Goal: Task Accomplishment & Management: Complete application form

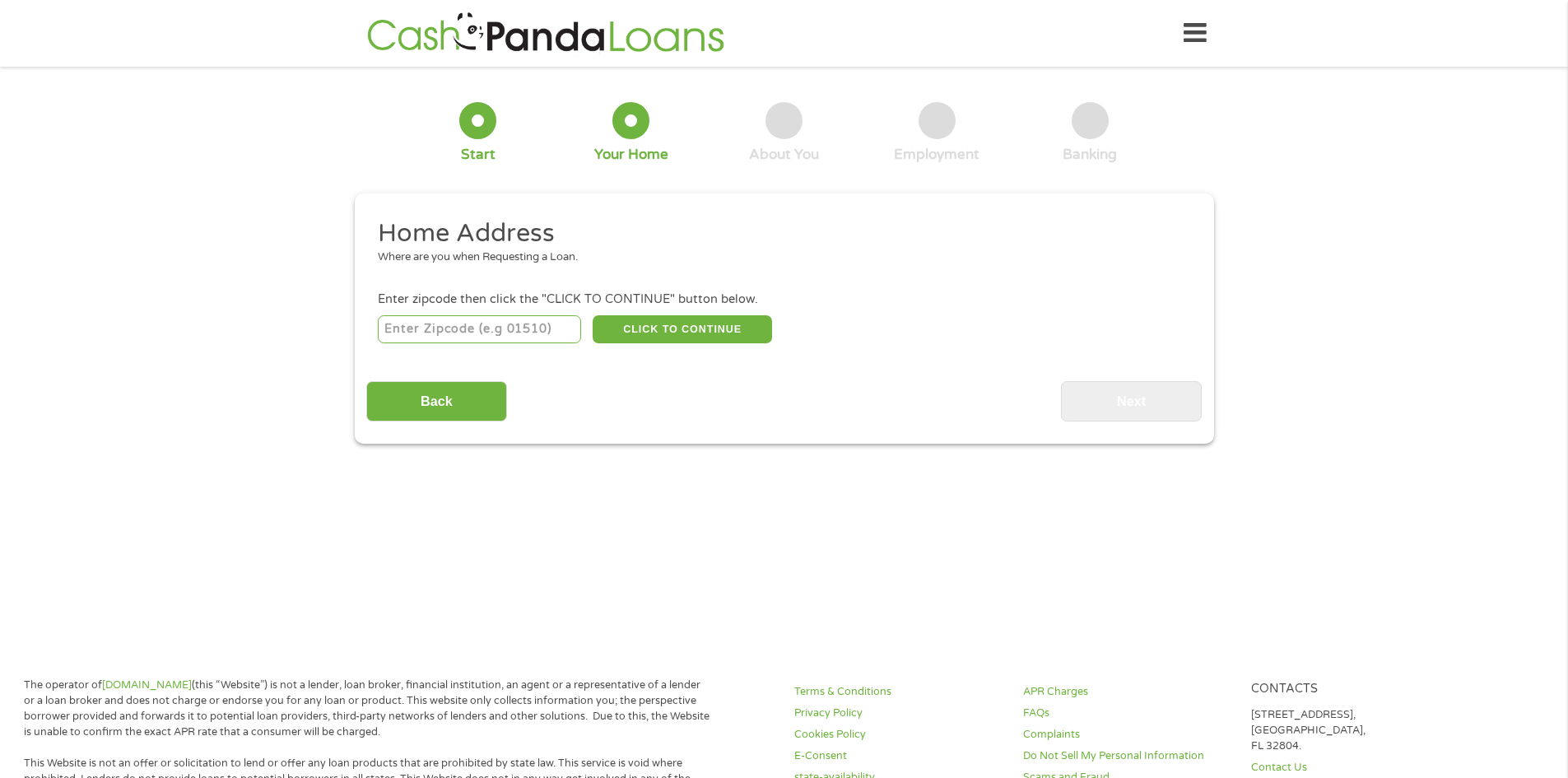
click at [514, 331] on input "number" at bounding box center [480, 329] width 203 height 28
type input "77551"
click at [621, 328] on button "CLICK TO CONTINUE" at bounding box center [683, 329] width 180 height 28
type input "77551"
type input "[GEOGRAPHIC_DATA]"
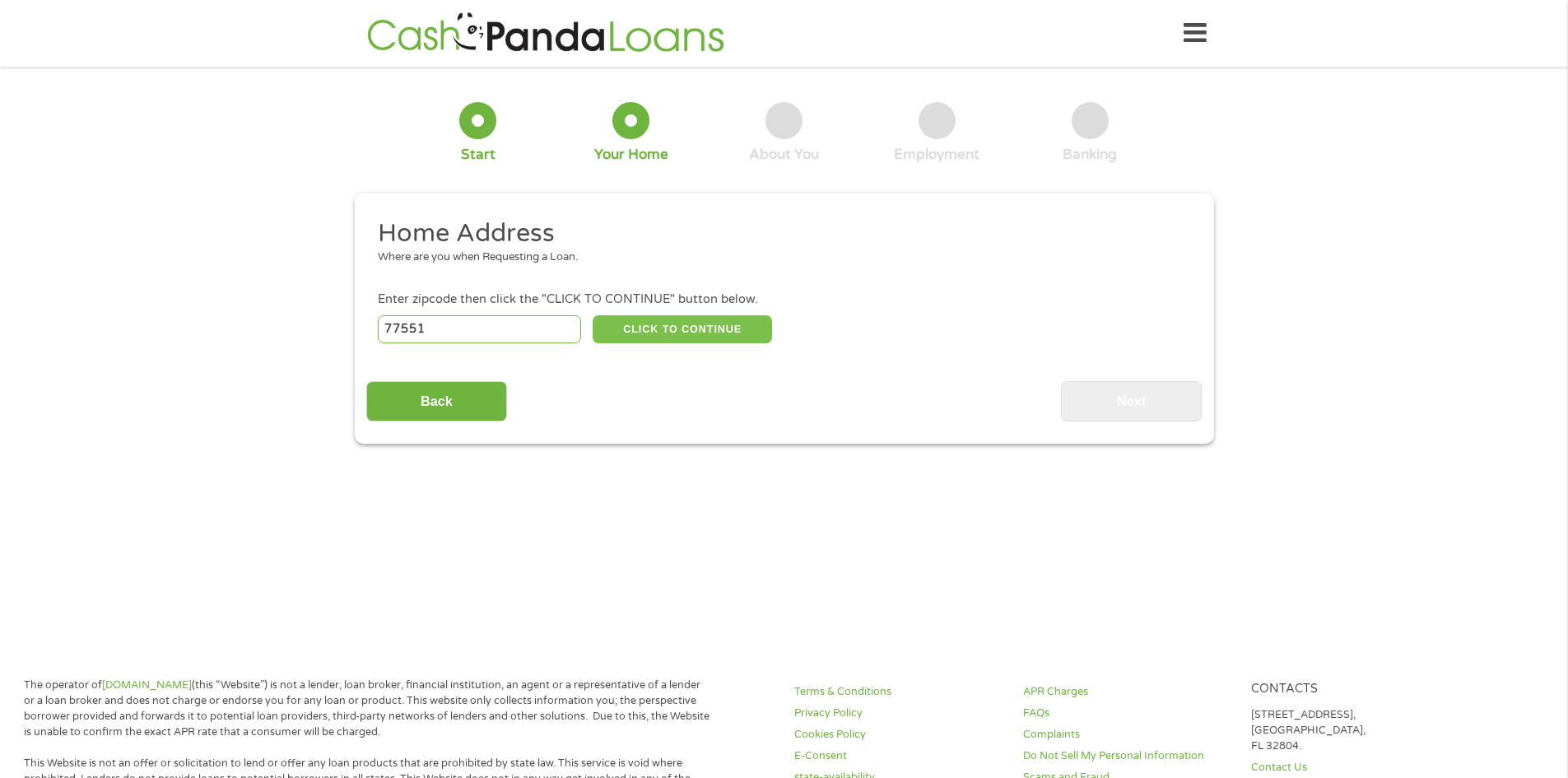
select select "[US_STATE]"
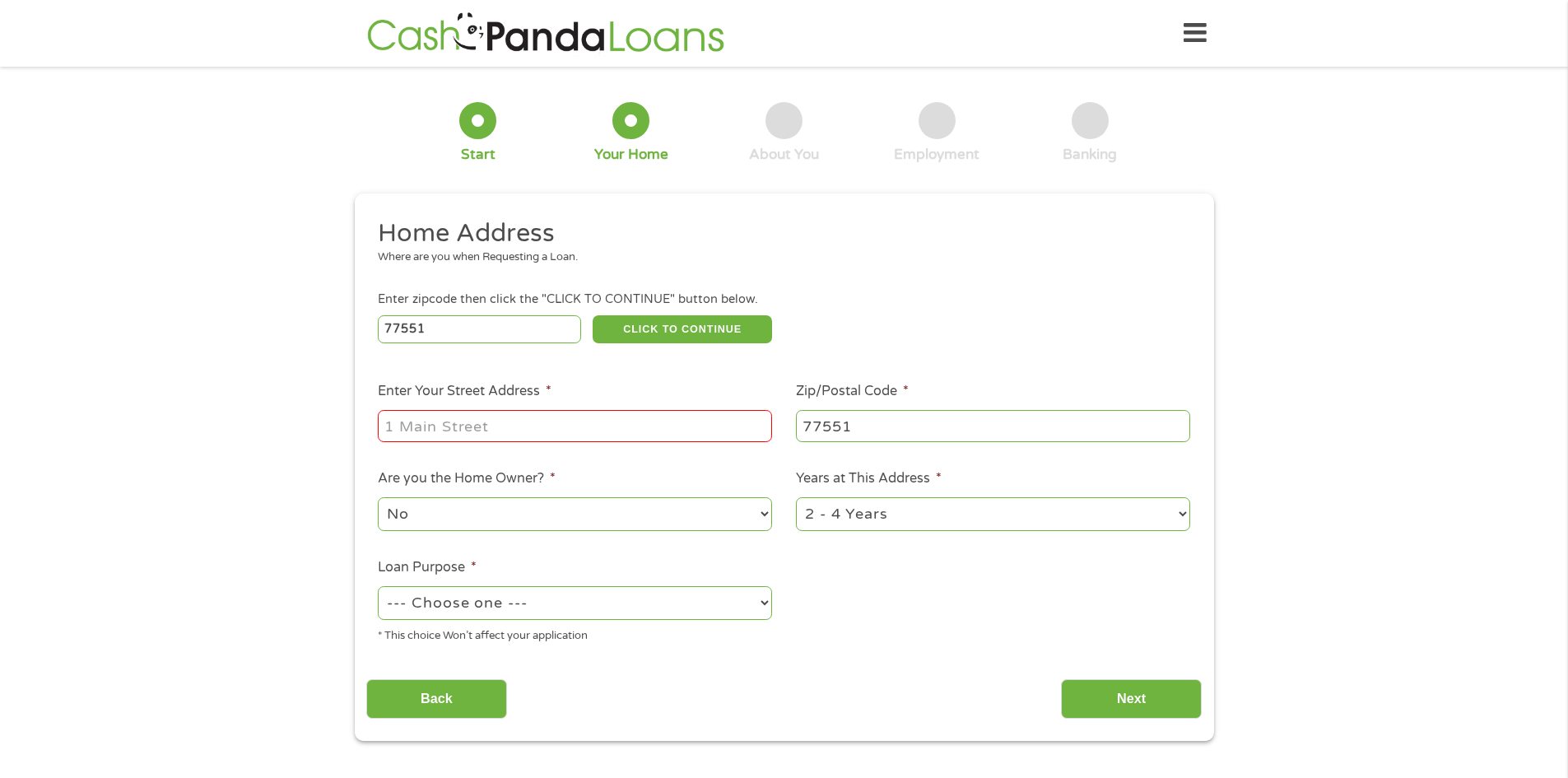
click at [553, 431] on input "Enter Your Street Address *" at bounding box center [574, 425] width 394 height 31
type input "[STREET_ADDRESS]"
click at [1184, 512] on select "1 Year or less 1 - 2 Years 2 - 4 Years Over 4 Years" at bounding box center [993, 514] width 394 height 34
select select "60months"
click at [796, 497] on select "1 Year or less 1 - 2 Years 2 - 4 Years Over 4 Years" at bounding box center [993, 514] width 394 height 34
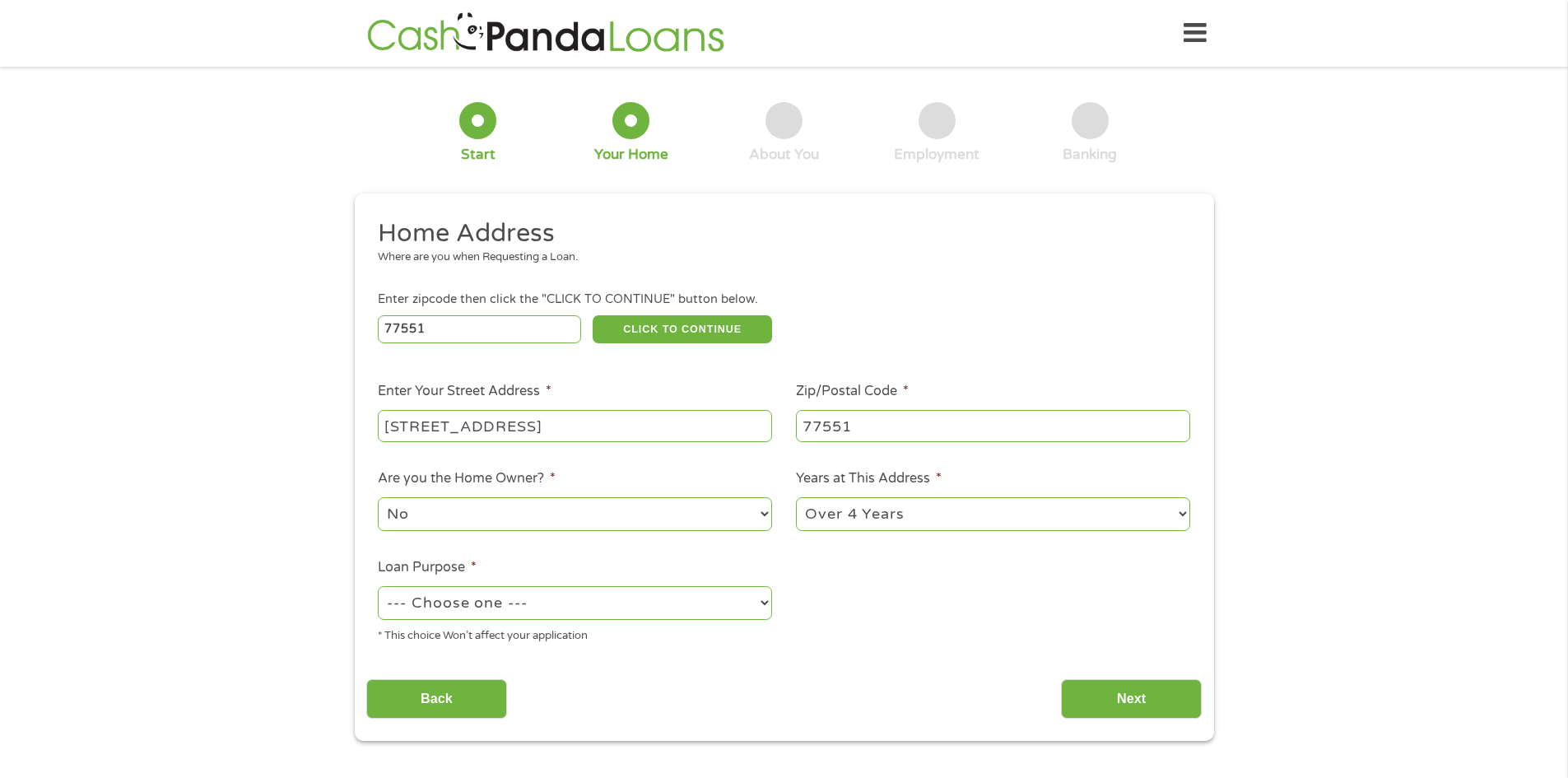
click at [595, 604] on select "--- Choose one --- Pay Bills Debt Consolidation Home Improvement Major Purchase…" at bounding box center [574, 603] width 394 height 34
select select "carloan"
click at [378, 586] on select "--- Choose one --- Pay Bills Debt Consolidation Home Improvement Major Purchase…" at bounding box center [574, 603] width 394 height 34
click at [1128, 701] on input "Next" at bounding box center [1131, 700] width 141 height 40
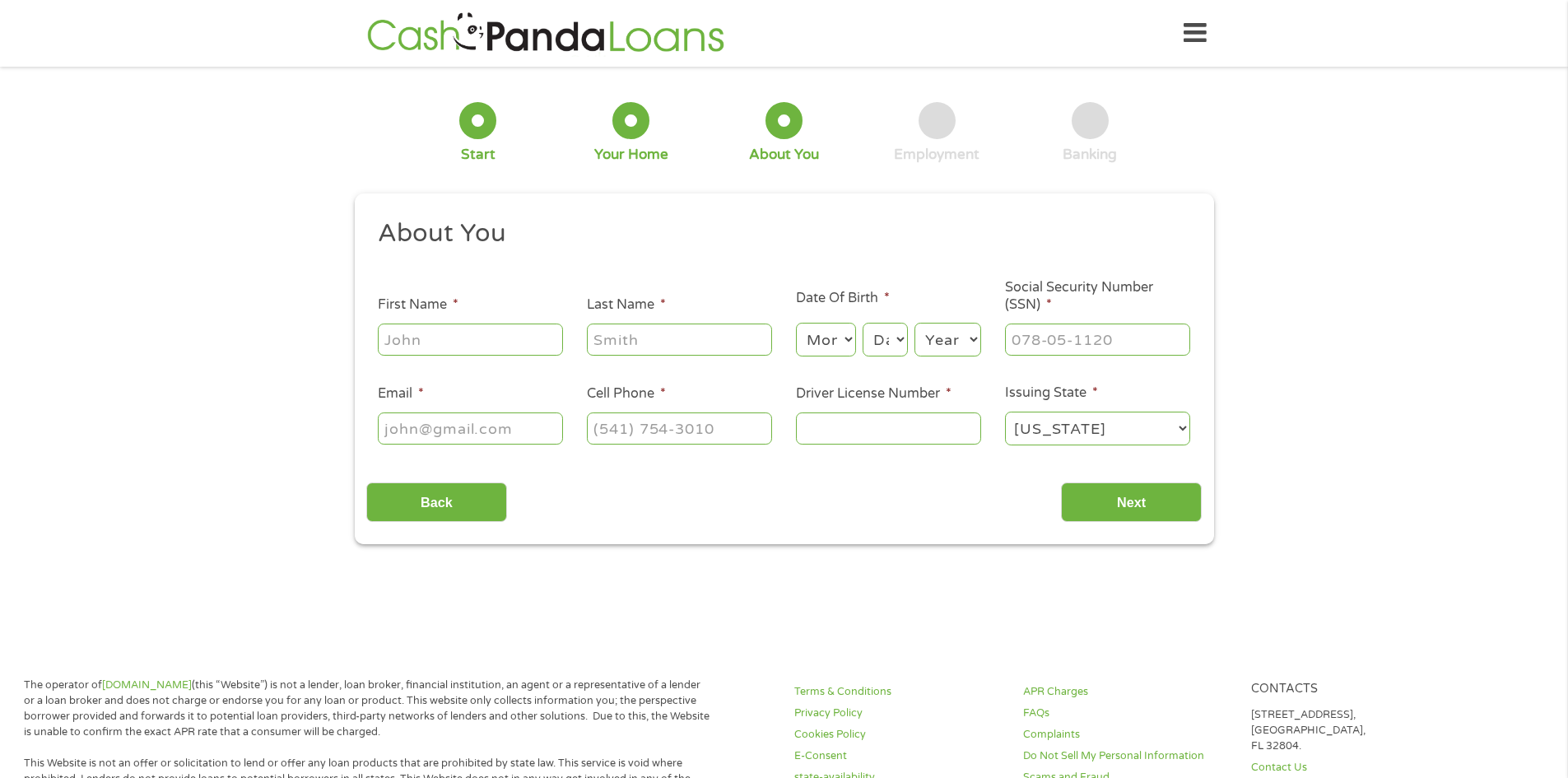
scroll to position [7, 7]
click at [548, 350] on input "First Name *" at bounding box center [470, 339] width 186 height 31
type input "m"
type input "[PERSON_NAME]"
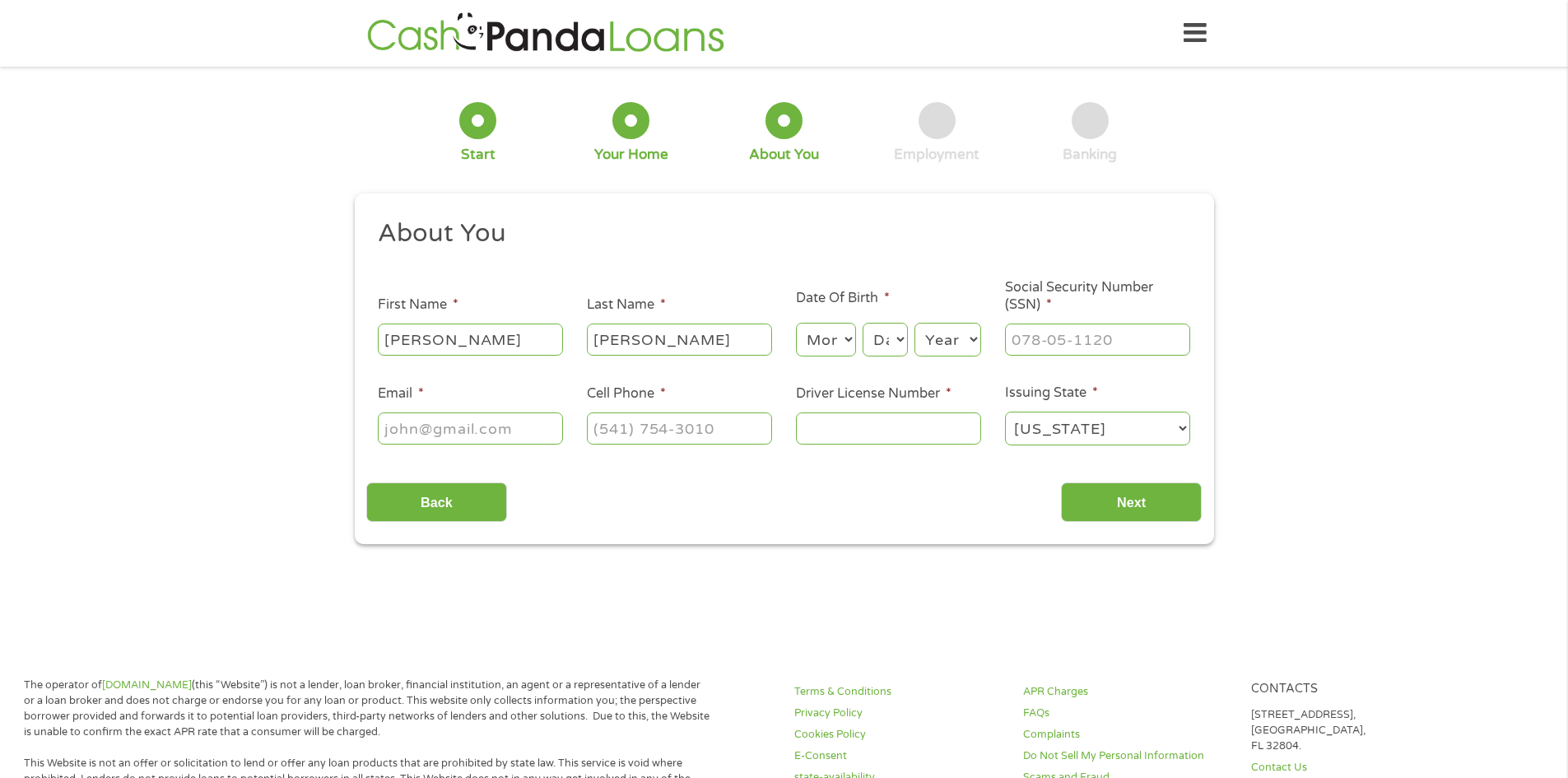
type input "[PERSON_NAME]"
click at [844, 337] on select "Month 1 2 3 4 5 6 7 8 9 10 11 12" at bounding box center [826, 339] width 60 height 34
select select "3"
click at [796, 323] on select "Month 1 2 3 4 5 6 7 8 9 10 11 12" at bounding box center [826, 339] width 60 height 34
click at [897, 343] on select "Day 1 2 3 4 5 6 7 8 9 10 11 12 13 14 15 16 17 18 19 20 21 22 23 24 25 26 27 28 …" at bounding box center [884, 339] width 45 height 34
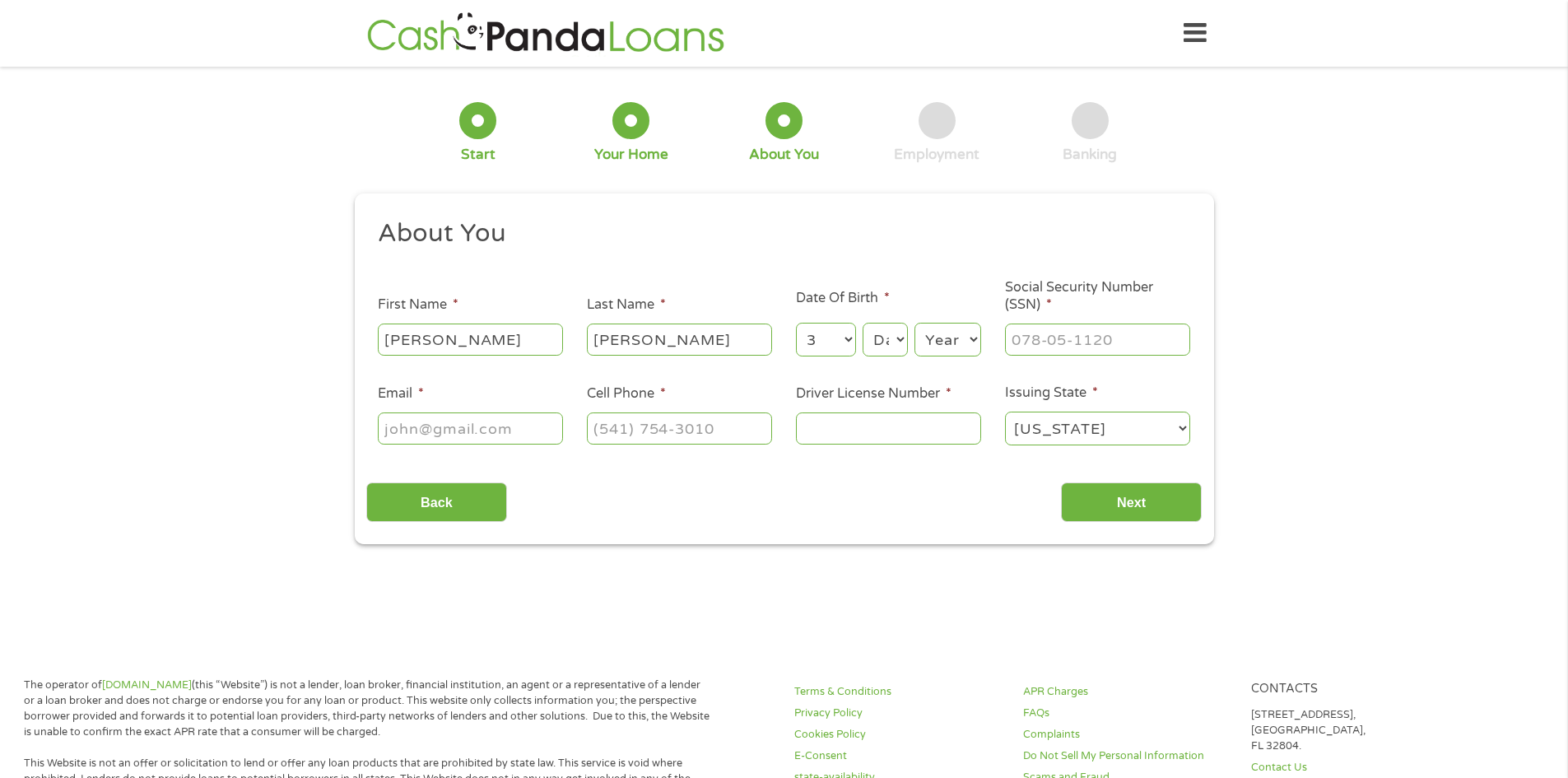
select select "15"
click at [863, 323] on select "Day 1 2 3 4 5 6 7 8 9 10 11 12 13 14 15 16 17 18 19 20 21 22 23 24 25 26 27 28 …" at bounding box center [884, 339] width 45 height 34
click at [954, 334] on select "Year [DATE] 2006 2005 2004 2003 2002 2001 2000 1999 1998 1997 1996 1995 1994 19…" at bounding box center [947, 339] width 66 height 34
select select "1979"
click at [915, 323] on select "Year [DATE] 2006 2005 2004 2003 2002 2001 2000 1999 1998 1997 1996 1995 1994 19…" at bounding box center [947, 339] width 66 height 34
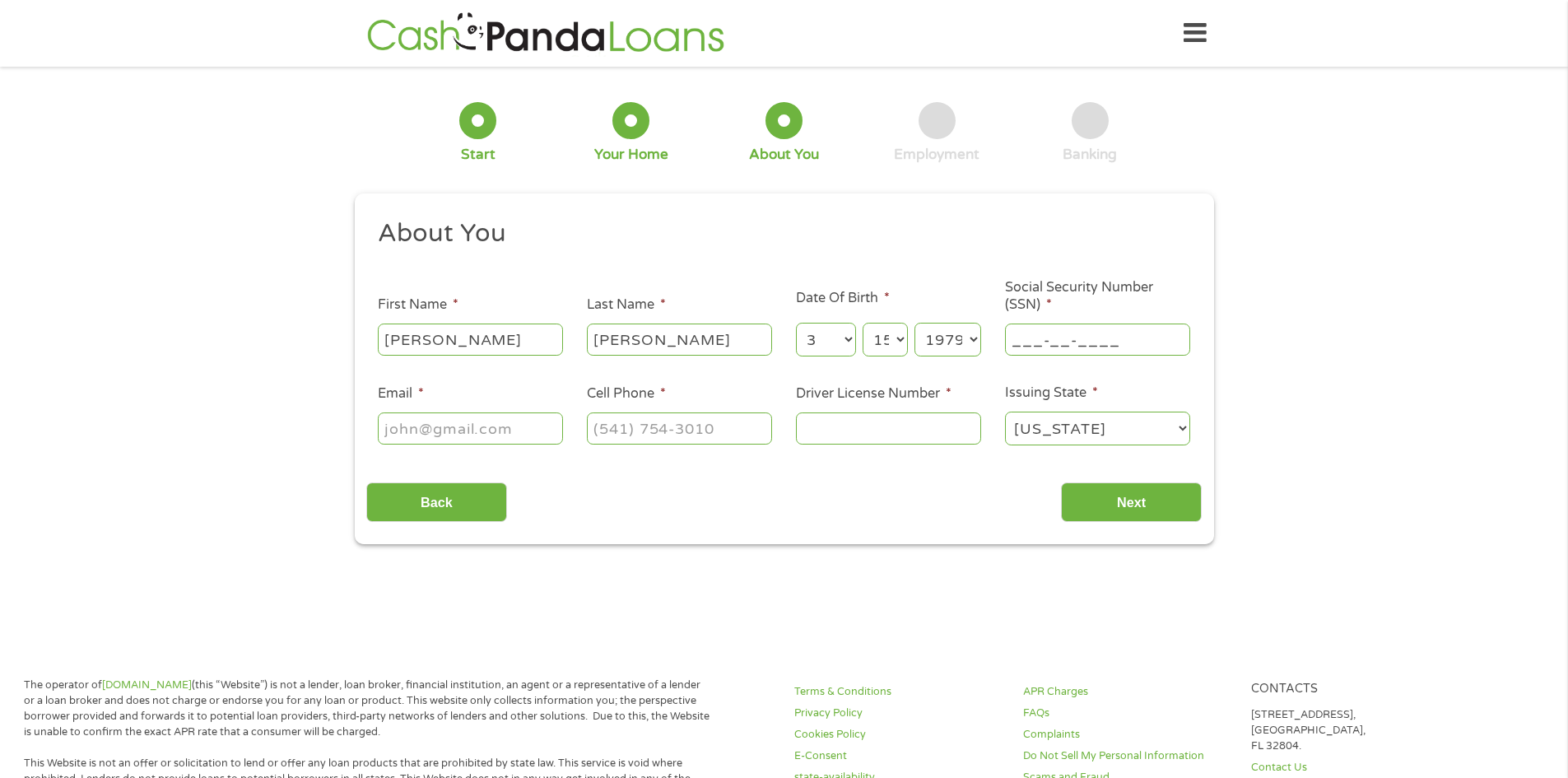
click at [1040, 347] on input "___-__-____" at bounding box center [1098, 339] width 186 height 31
type input "524-55-2073"
click at [509, 434] on input "Email *" at bounding box center [470, 428] width 186 height 31
type input "[EMAIL_ADDRESS][DOMAIN_NAME]"
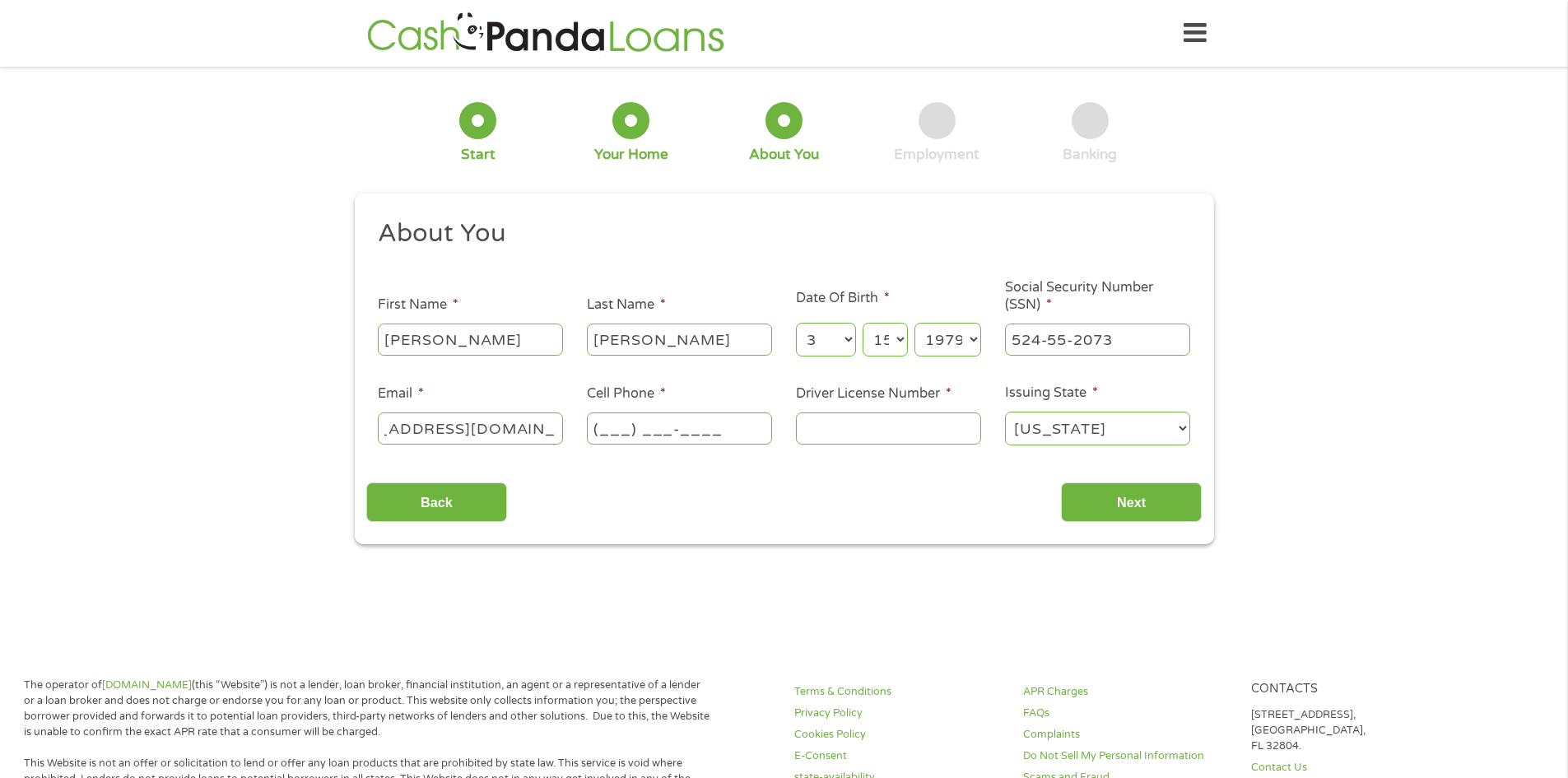
click at [621, 434] on input "(___) ___-____" at bounding box center [679, 428] width 186 height 31
type input "[PHONE_NUMBER]"
click at [821, 422] on input "Driver License Number *" at bounding box center [889, 428] width 186 height 31
type input "95876234"
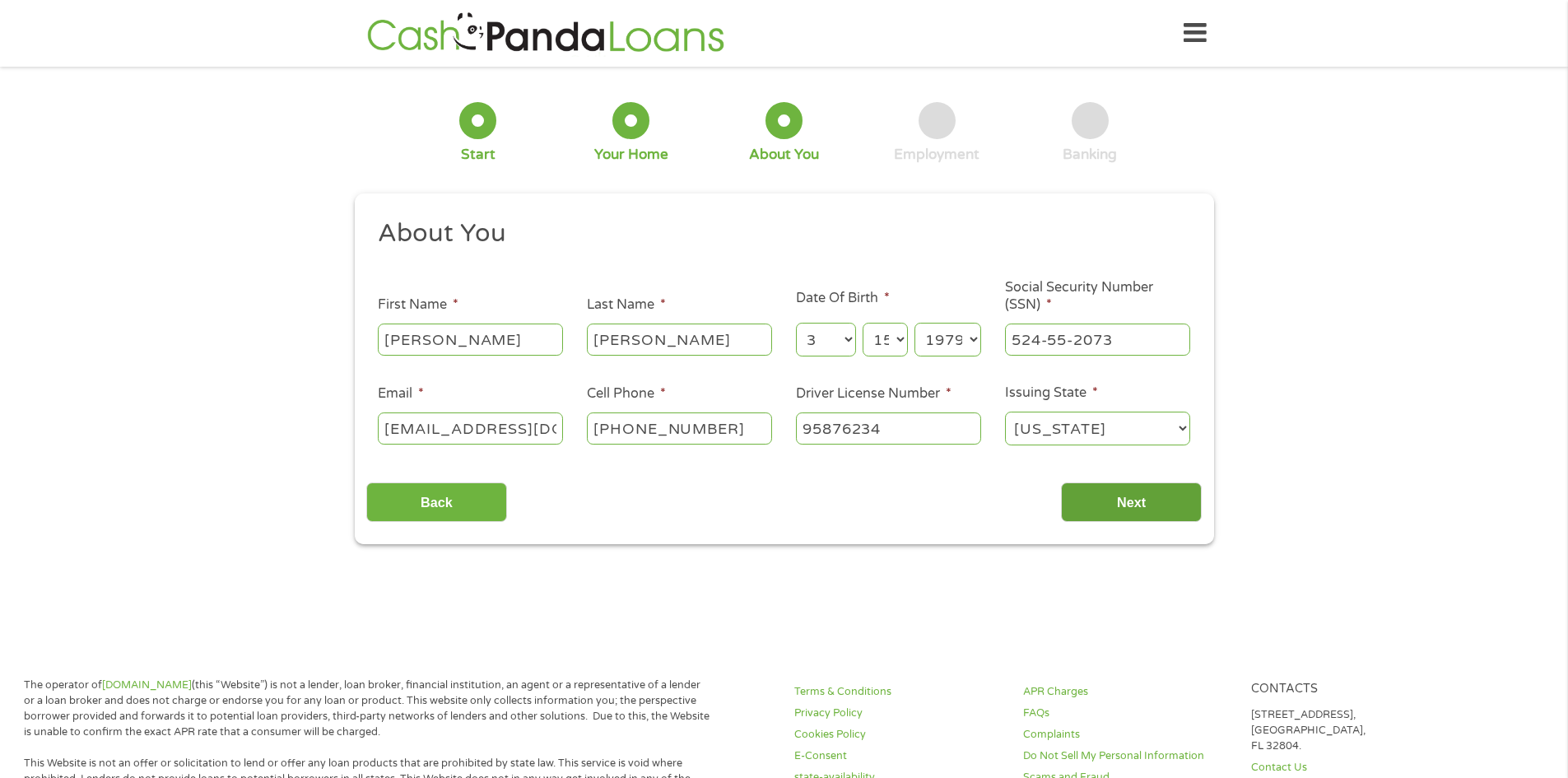
click at [1107, 503] on input "Next" at bounding box center [1131, 502] width 141 height 40
click at [1129, 504] on input "Next" at bounding box center [1131, 502] width 141 height 40
click at [1129, 505] on input "Next" at bounding box center [1131, 502] width 141 height 40
click at [1131, 503] on input "Next" at bounding box center [1131, 502] width 141 height 40
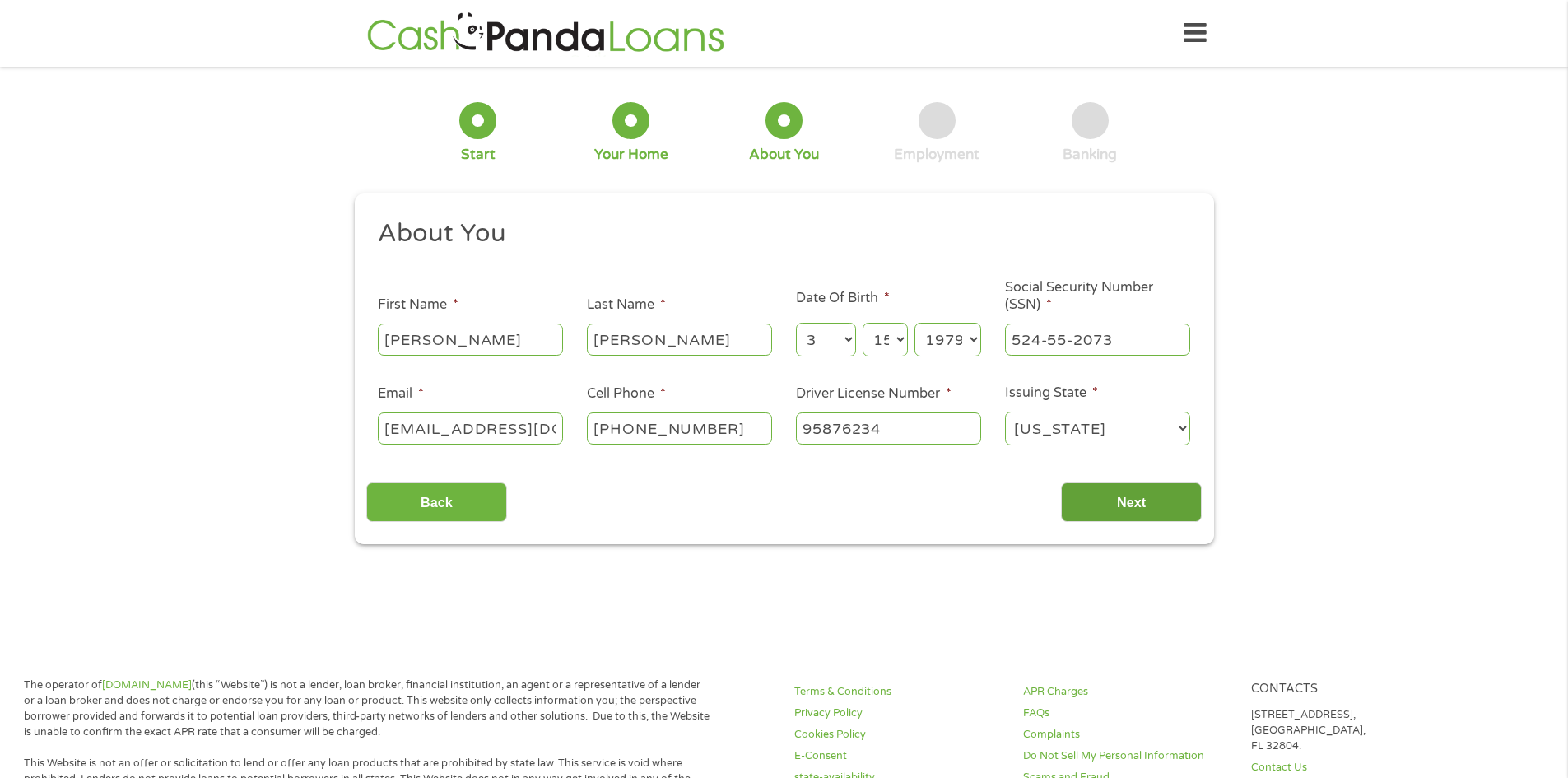
click at [1131, 503] on input "Next" at bounding box center [1131, 502] width 141 height 40
click at [1146, 501] on input "Next" at bounding box center [1131, 502] width 141 height 40
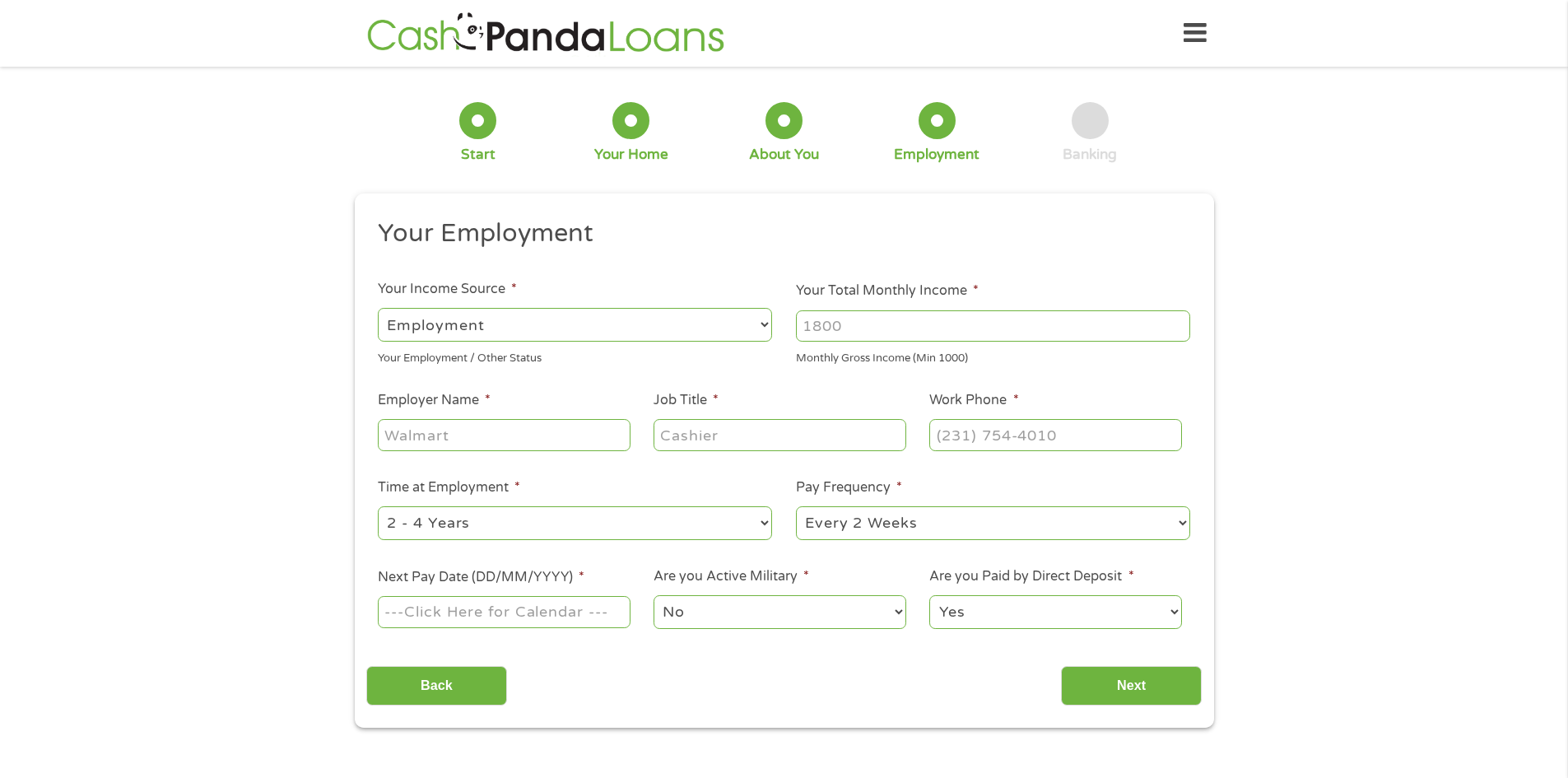
scroll to position [7, 7]
click at [587, 327] on select "--- Choose one --- Employment [DEMOGRAPHIC_DATA] Benefits" at bounding box center [574, 325] width 394 height 34
select select "benefits"
click at [378, 308] on select "--- Choose one --- Employment [DEMOGRAPHIC_DATA] Benefits" at bounding box center [574, 325] width 394 height 34
type input "Other"
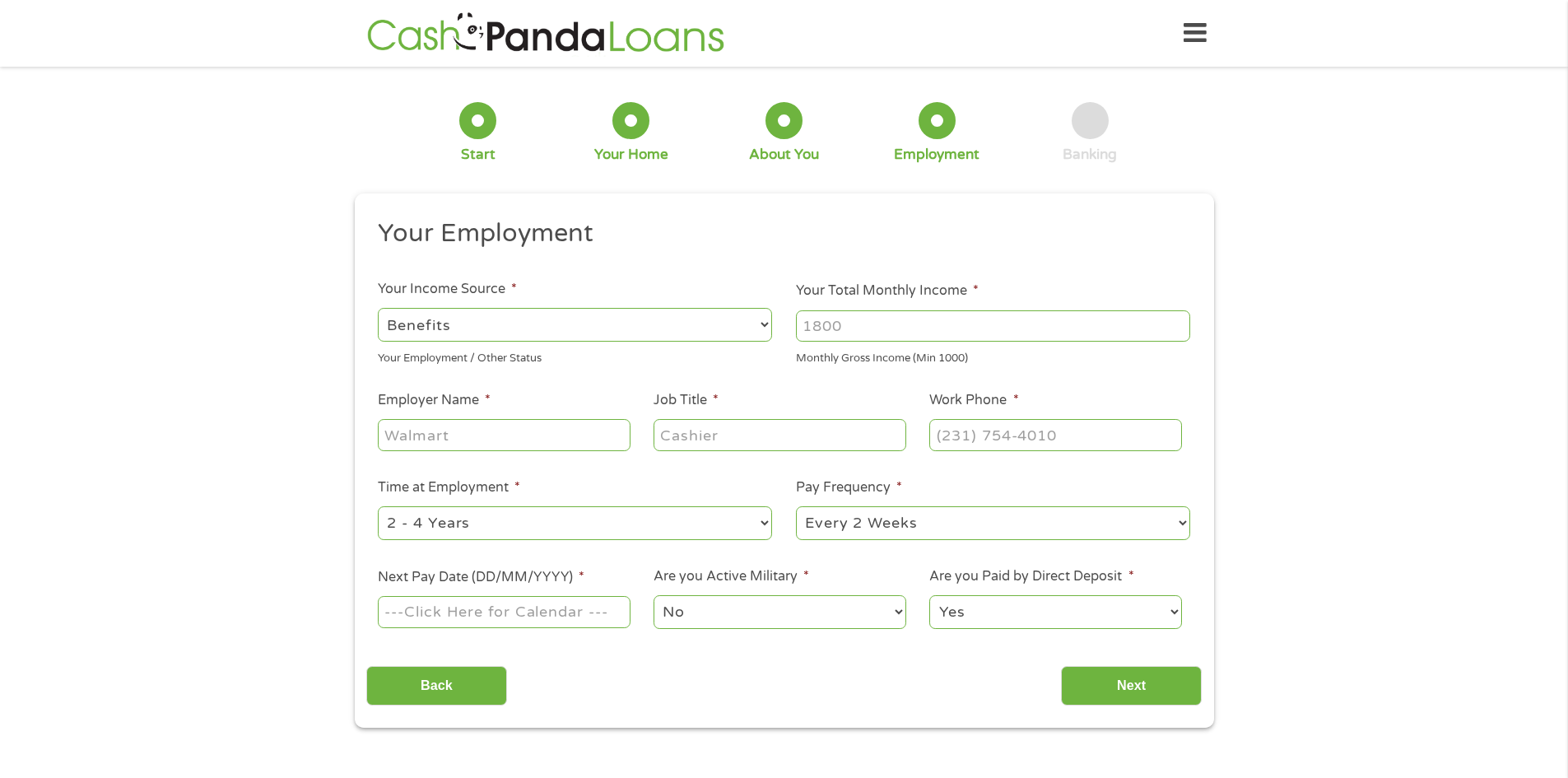
type input "[PHONE_NUMBER]"
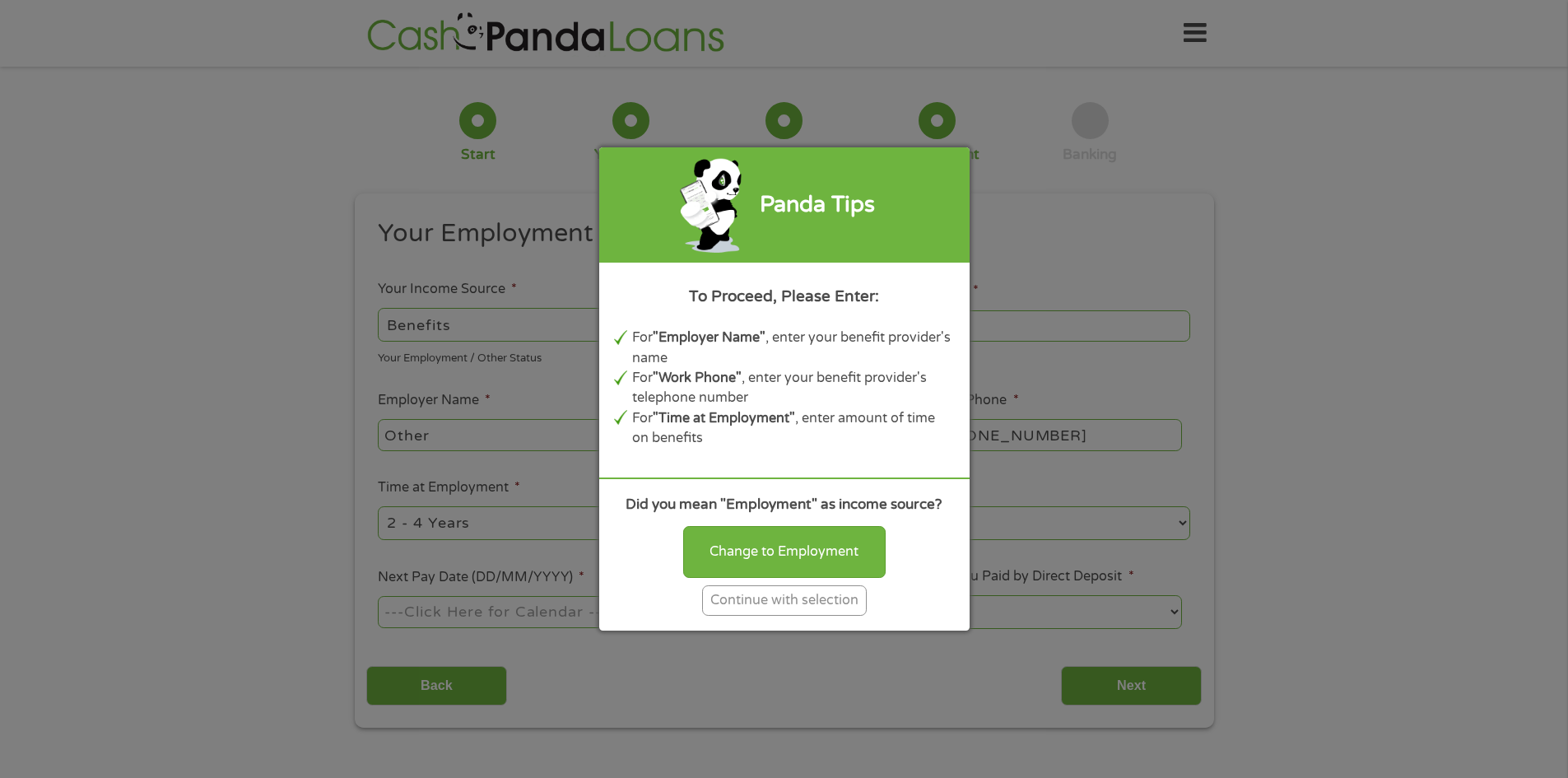
click at [804, 596] on div "Continue with selection" at bounding box center [784, 601] width 165 height 30
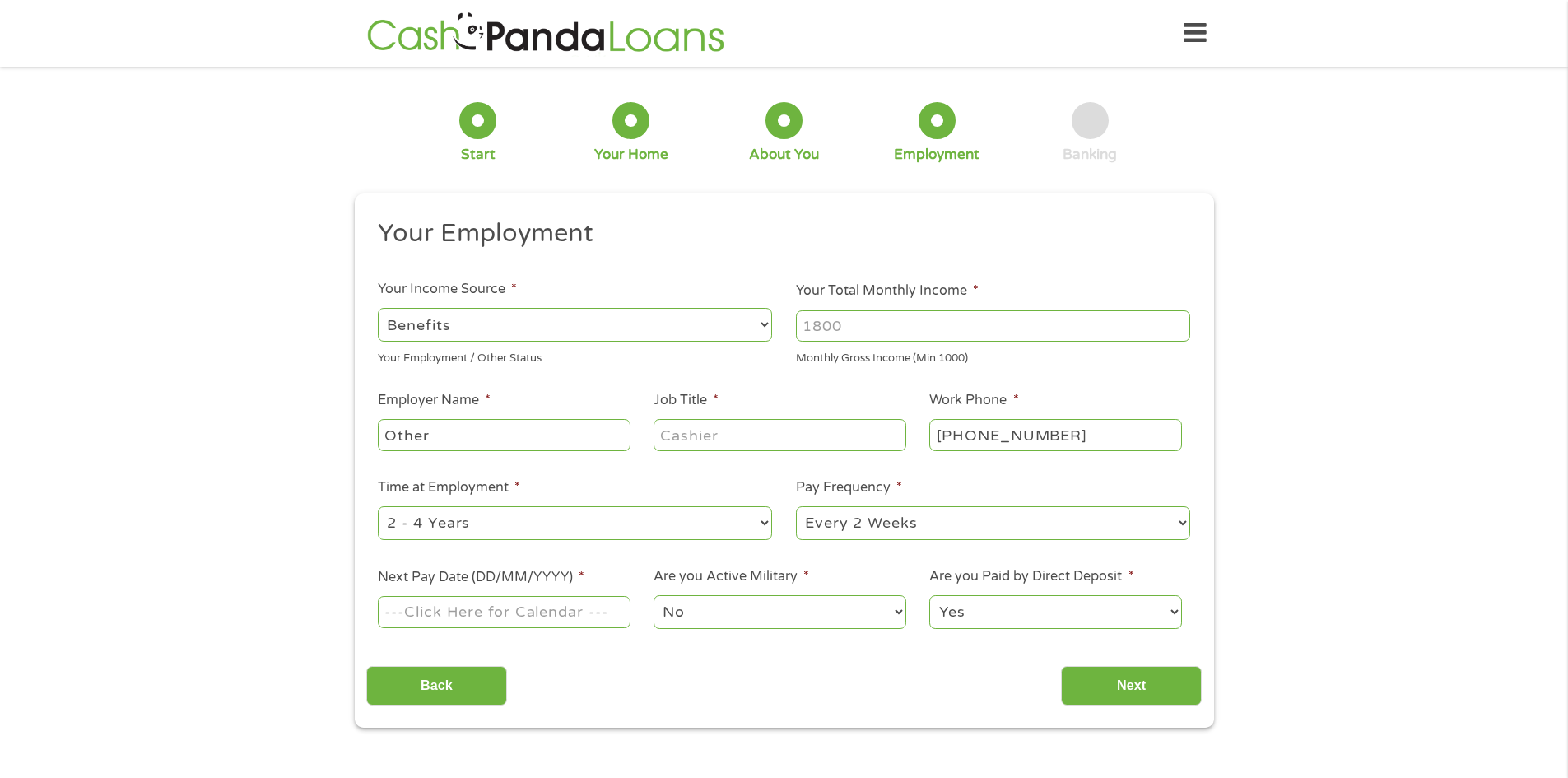
click at [891, 332] on input "Your Total Monthly Income *" at bounding box center [993, 325] width 394 height 31
type input "2500"
click at [598, 429] on input "Other" at bounding box center [504, 434] width 252 height 31
type input "O"
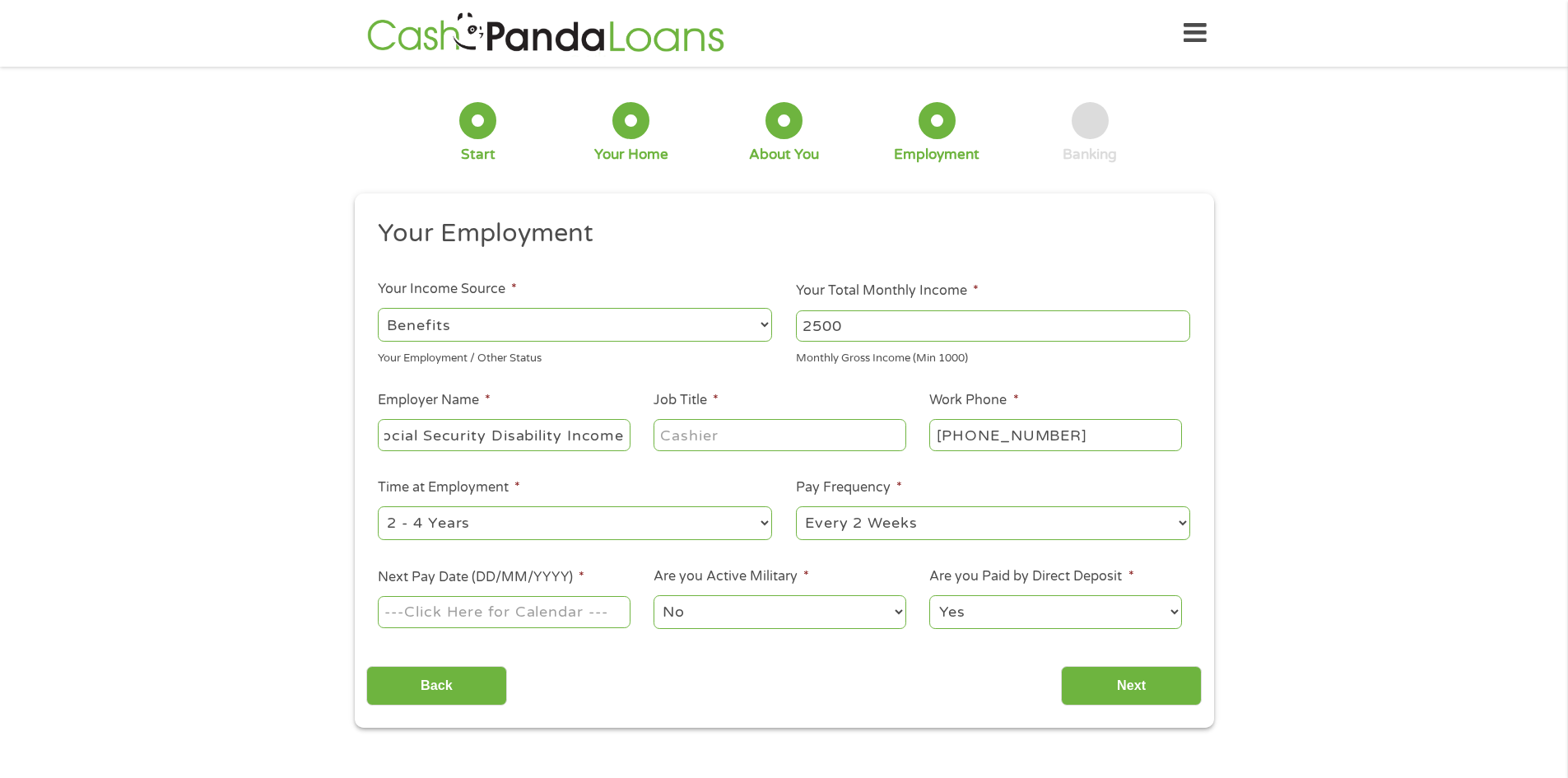
type input "Social Security Disability Income"
type input "Looking for work"
click at [764, 523] on select "--- Choose one --- 1 Year or less 1 - 2 Years 2 - 4 Years Over 4 Years" at bounding box center [574, 523] width 394 height 34
select select "60months"
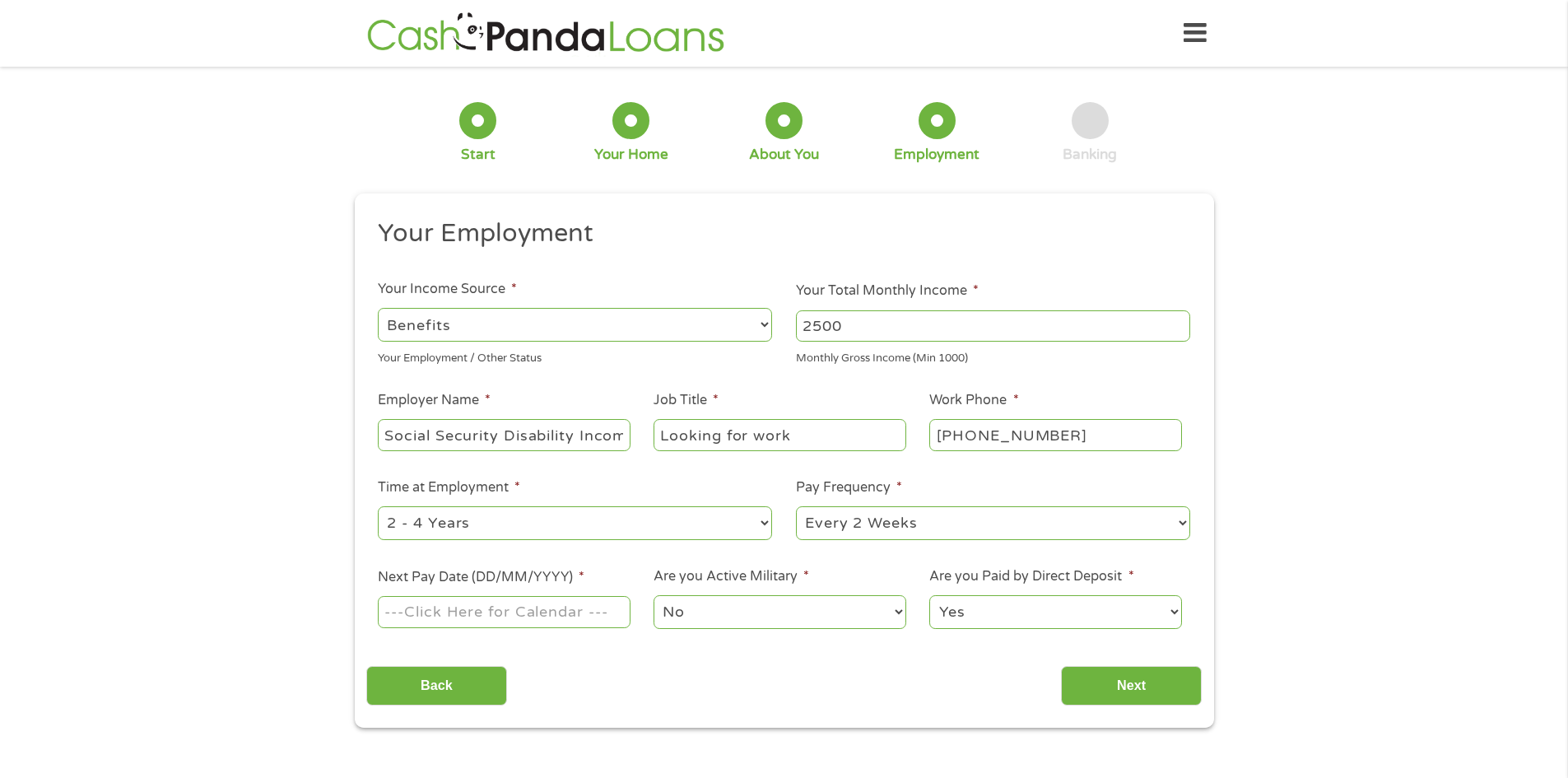
click at [378, 507] on select "--- Choose one --- 1 Year or less 1 - 2 Years 2 - 4 Years Over 4 Years" at bounding box center [574, 523] width 394 height 34
click at [1184, 521] on select "--- Choose one --- Every 2 Weeks Every Week Monthly Semi-Monthly" at bounding box center [993, 523] width 394 height 34
click at [796, 507] on select "--- Choose one --- Every 2 Weeks Every Week Monthly Semi-Monthly" at bounding box center [993, 523] width 394 height 34
click at [552, 612] on input "Next Pay Date (DD/MM/YYYY) *" at bounding box center [504, 612] width 252 height 31
type input "[DATE]"
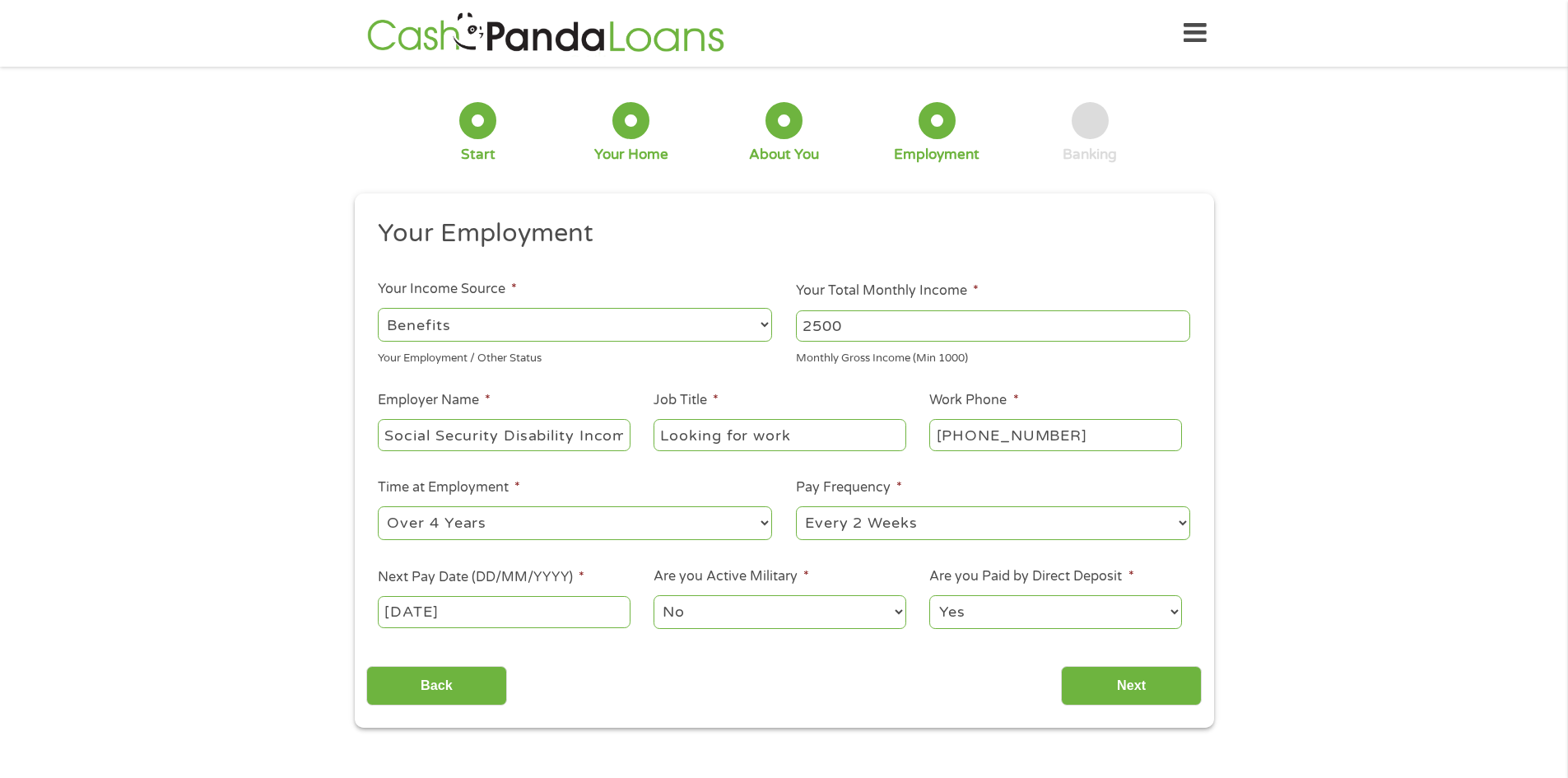
click at [1172, 608] on select "Yes No" at bounding box center [1055, 612] width 252 height 34
select select "0"
click at [929, 596] on select "Yes No" at bounding box center [1055, 612] width 252 height 34
click at [1146, 696] on input "Next" at bounding box center [1131, 686] width 141 height 40
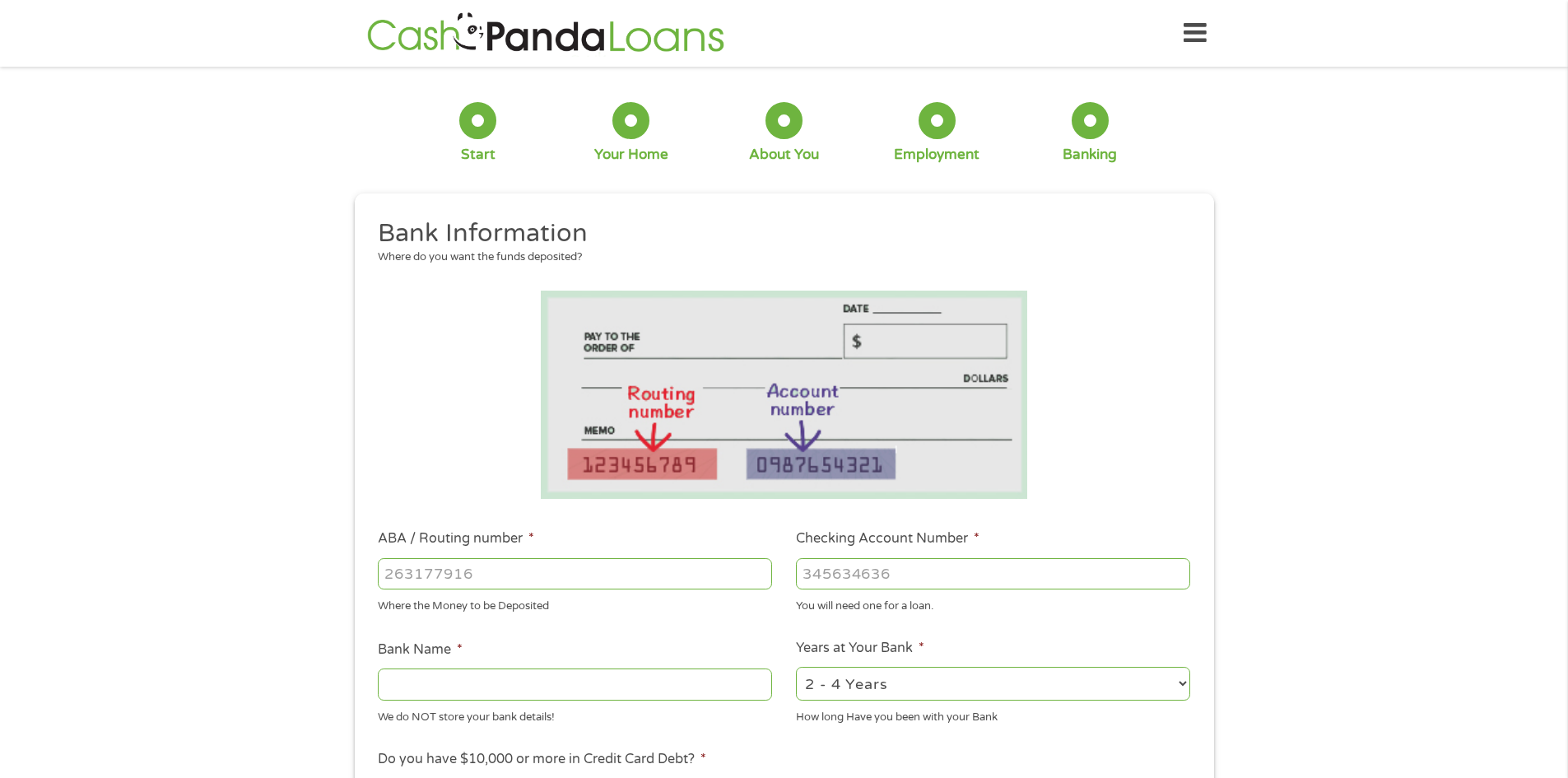
scroll to position [7, 7]
click at [1129, 685] on select "2 - 4 Years 6 - 12 Months 1 - 2 Years Over 4 Years" at bounding box center [993, 684] width 394 height 34
click at [796, 667] on select "2 - 4 Years 6 - 12 Months 1 - 2 Years Over 4 Years" at bounding box center [993, 684] width 394 height 34
click at [1183, 683] on select "2 - 4 Years 6 - 12 Months 1 - 2 Years Over 4 Years" at bounding box center [993, 684] width 394 height 34
select select "48months"
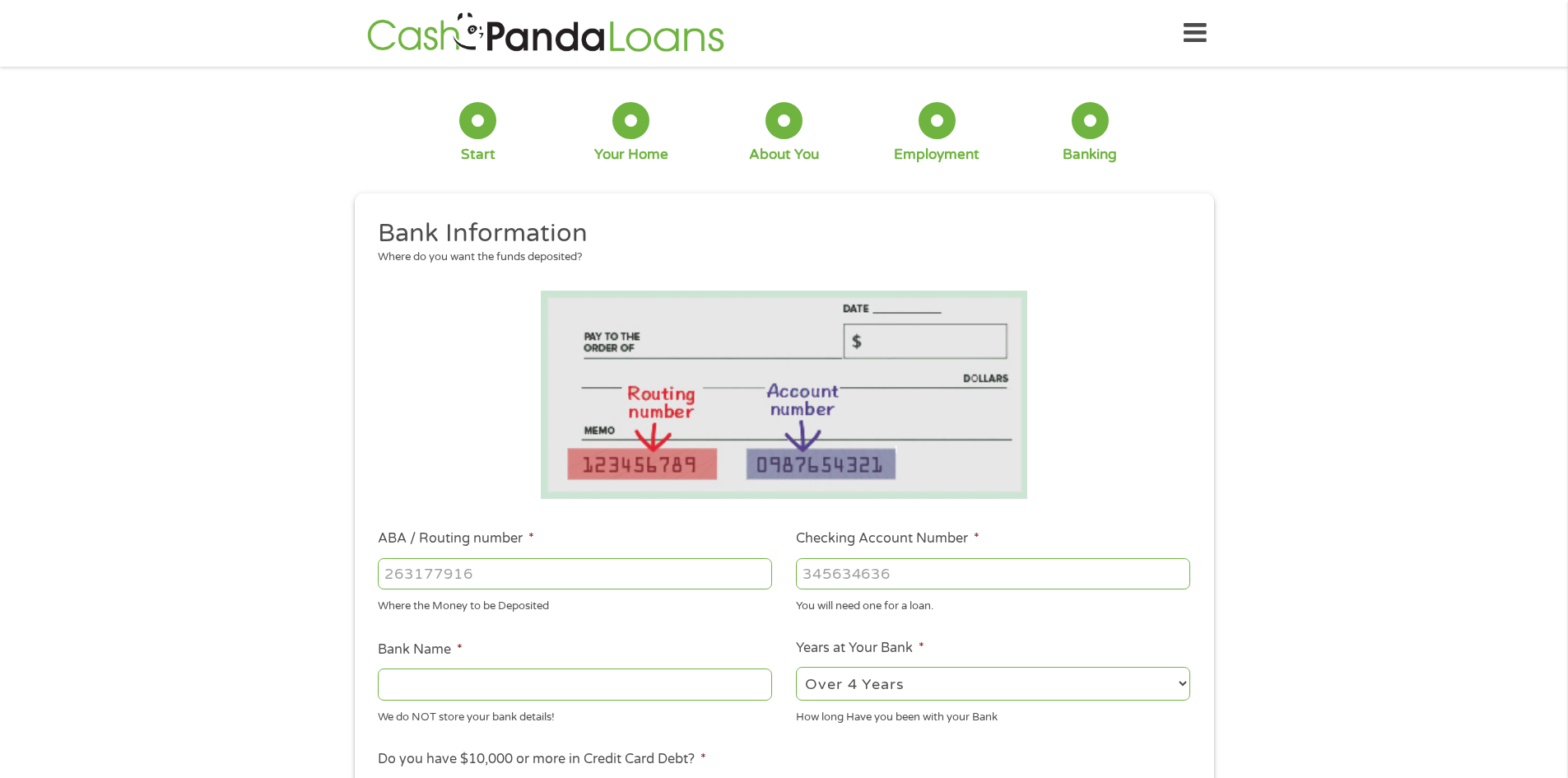
click at [796, 667] on select "2 - 4 Years 6 - 12 Months 1 - 2 Years Over 4 Years" at bounding box center [993, 684] width 394 height 34
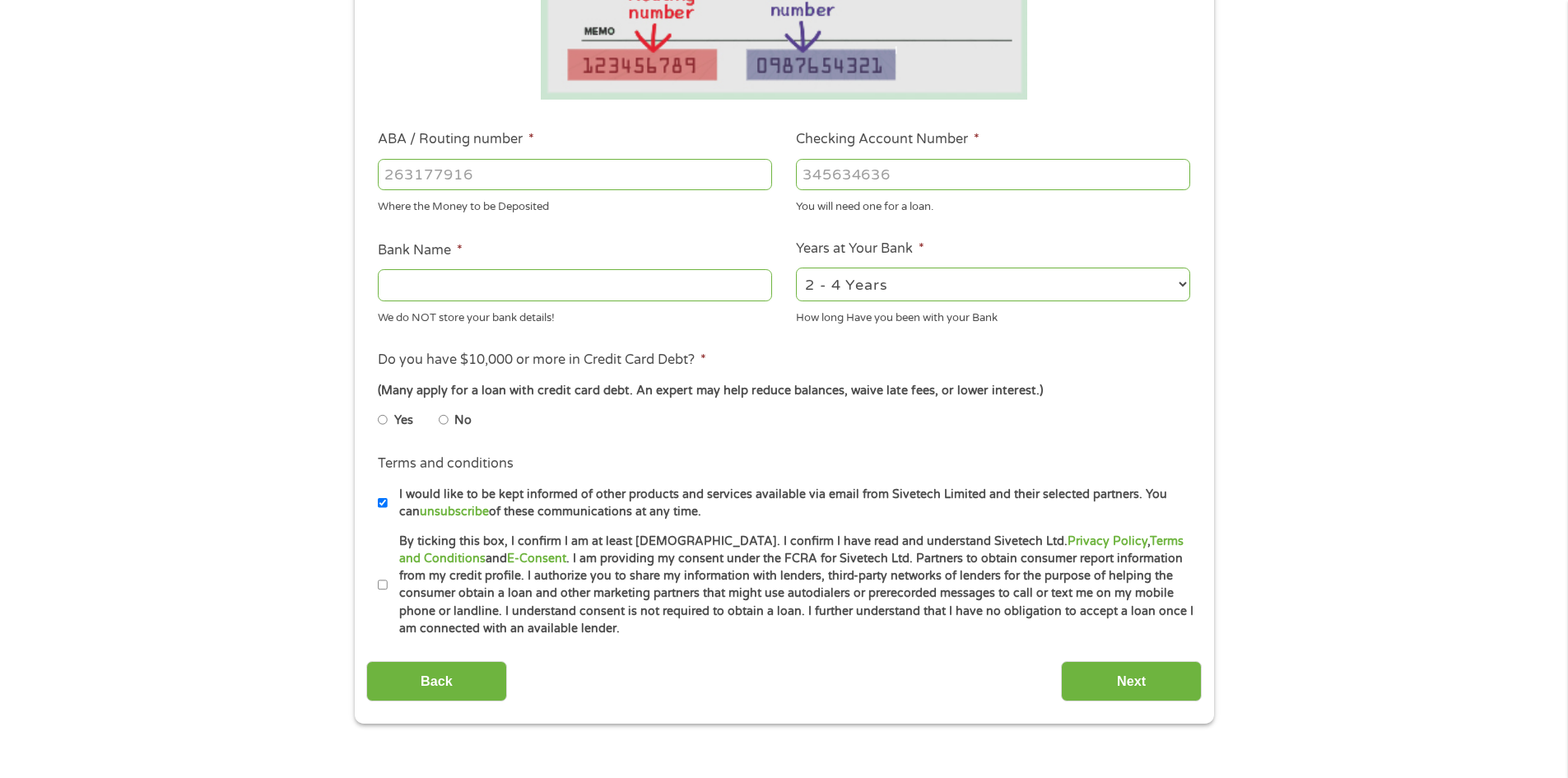
scroll to position [404, 0]
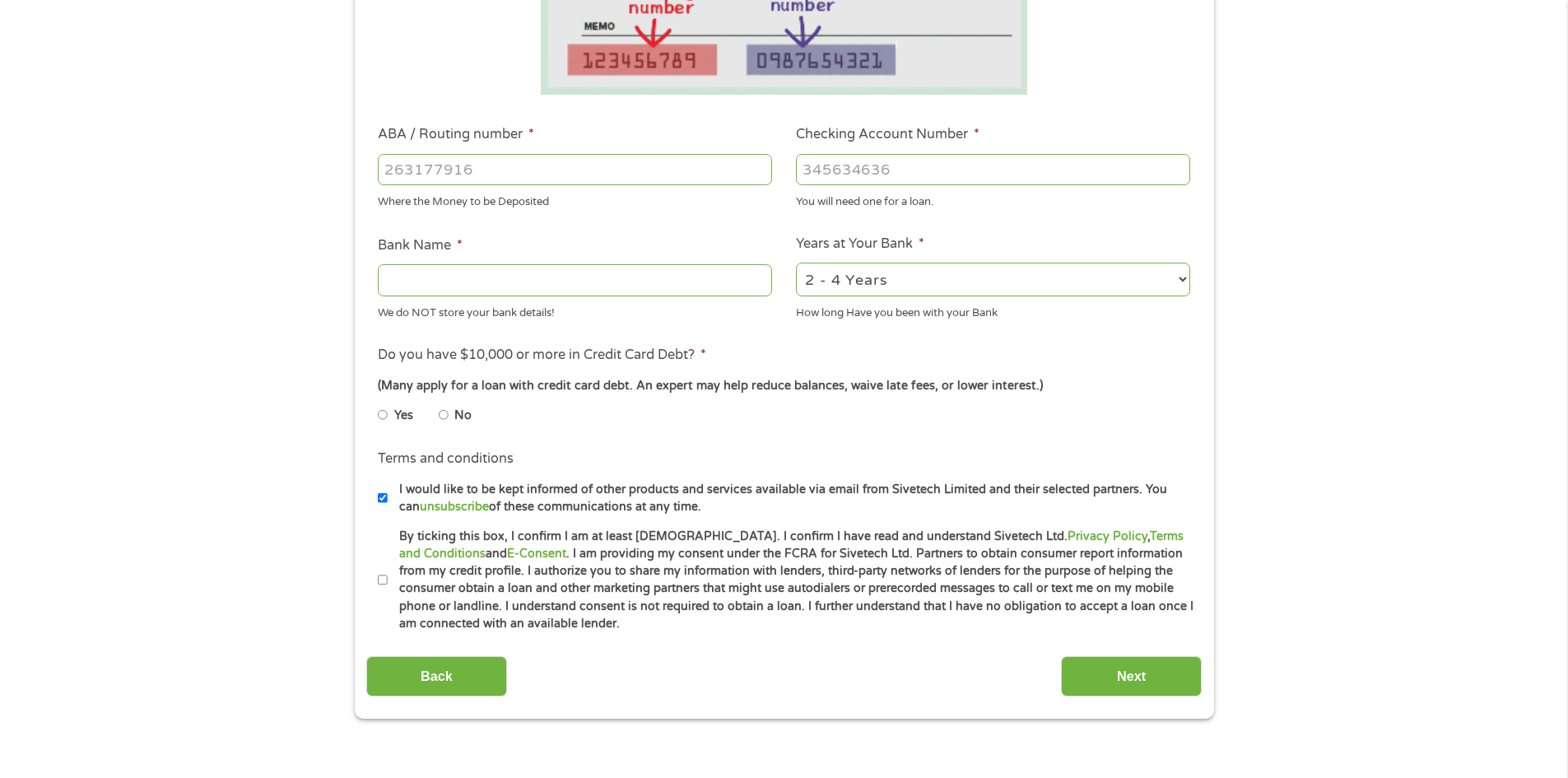
click at [446, 417] on input "No" at bounding box center [443, 414] width 10 height 26
radio input "true"
click at [383, 500] on input "I would like to be kept informed of other products and services available via e…" at bounding box center [383, 497] width 10 height 26
checkbox input "false"
click at [385, 579] on input "By ticking this box, I confirm I am at least [DEMOGRAPHIC_DATA]. I confirm I ha…" at bounding box center [383, 580] width 10 height 26
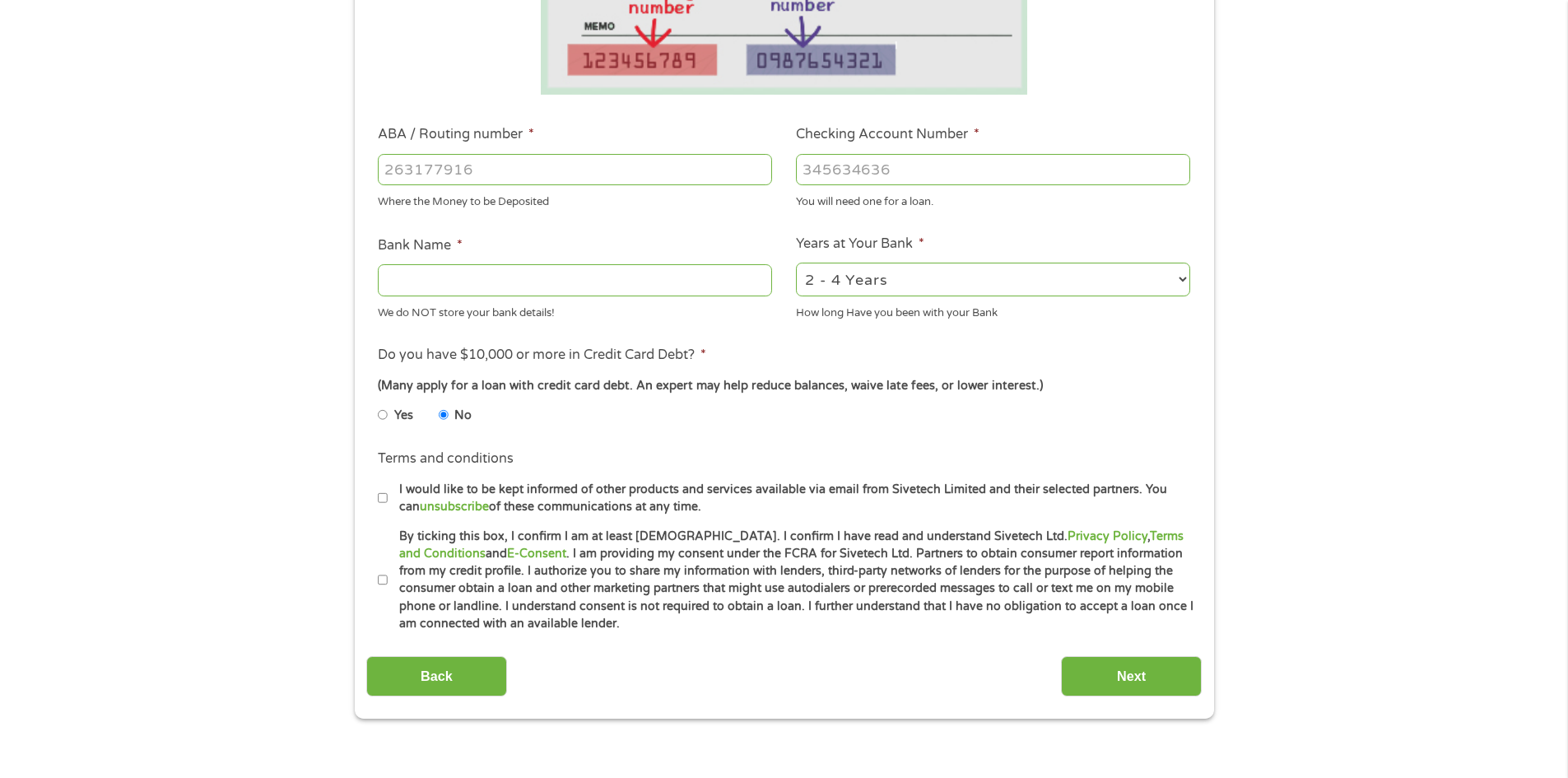
checkbox input "true"
drag, startPoint x: 919, startPoint y: 172, endPoint x: 707, endPoint y: 210, distance: 215.4
click at [712, 206] on ul "Bank Information Where do you want the funds deposited? ABA / Routing number * …" at bounding box center [784, 223] width 836 height 820
click at [495, 155] on input "ABA / Routing number *" at bounding box center [574, 169] width 394 height 31
click at [1126, 680] on input "Next" at bounding box center [1131, 676] width 141 height 40
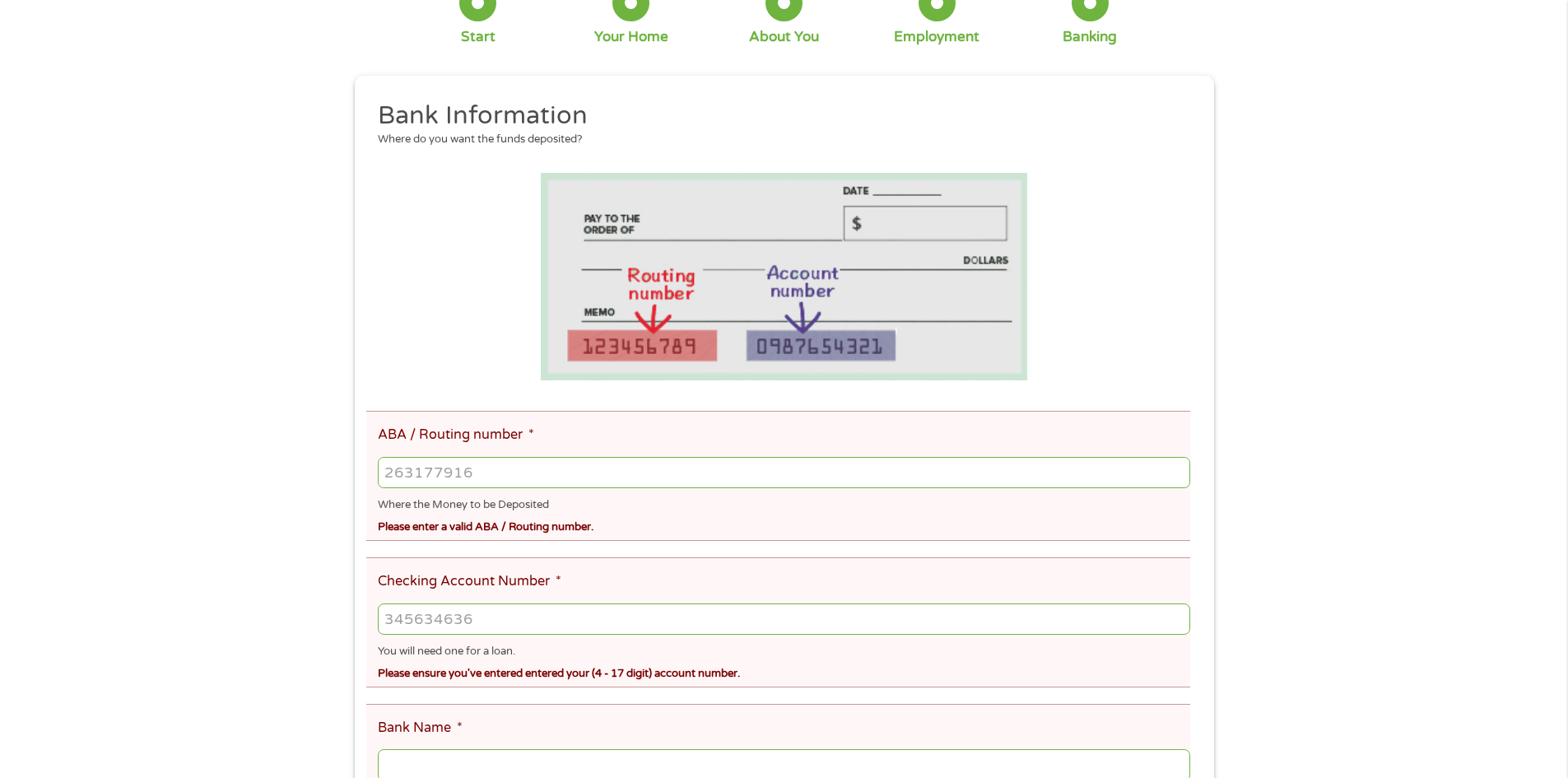
scroll to position [0, 0]
